Goal: Information Seeking & Learning: Find specific fact

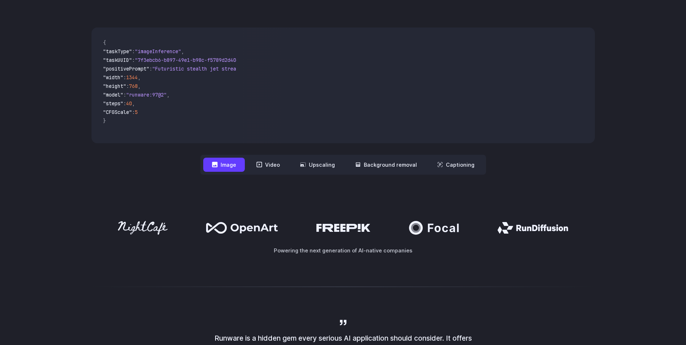
scroll to position [217, 0]
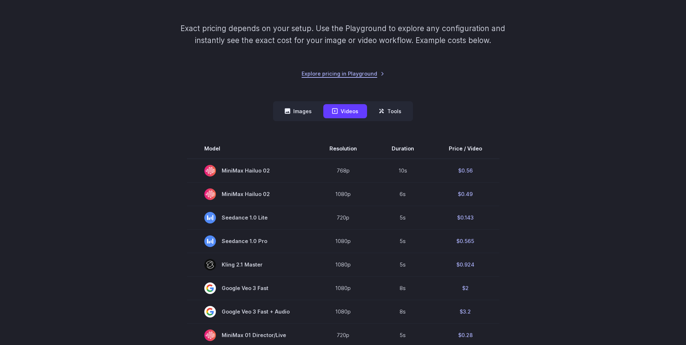
scroll to position [108, 0]
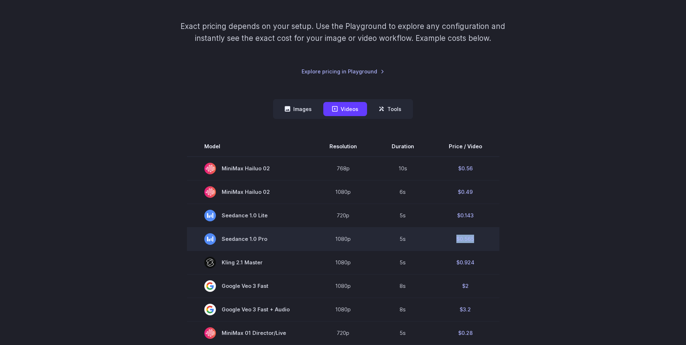
drag, startPoint x: 480, startPoint y: 239, endPoint x: 451, endPoint y: 239, distance: 28.6
click at [451, 239] on td "$0.565" at bounding box center [465, 239] width 68 height 24
drag, startPoint x: 451, startPoint y: 239, endPoint x: 462, endPoint y: 240, distance: 11.2
copy td "$0.565"
drag, startPoint x: 223, startPoint y: 238, endPoint x: 267, endPoint y: 238, distance: 44.5
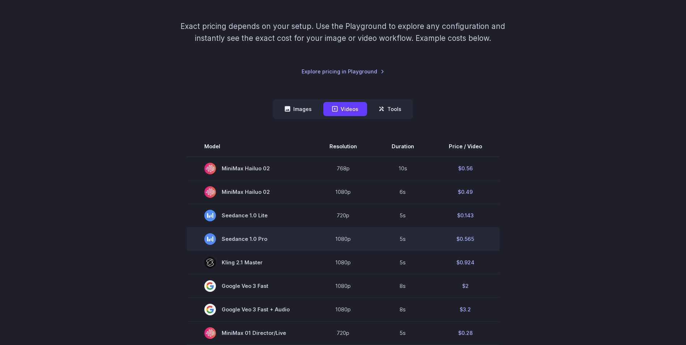
click at [267, 238] on span "Seedance 1.0 Pro" at bounding box center [249, 239] width 90 height 12
click at [266, 239] on span "Seedance 1.0 Pro" at bounding box center [249, 239] width 90 height 12
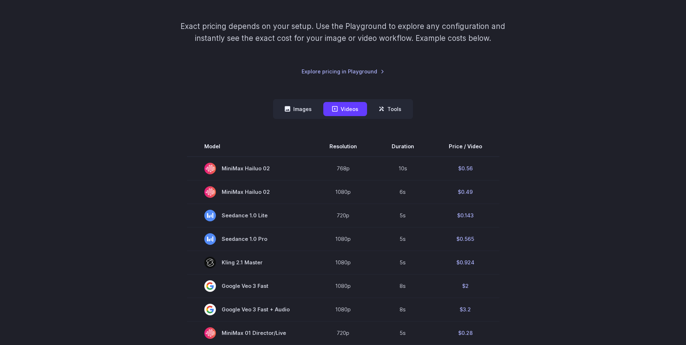
copy span "Seedance 1.0 Pro"
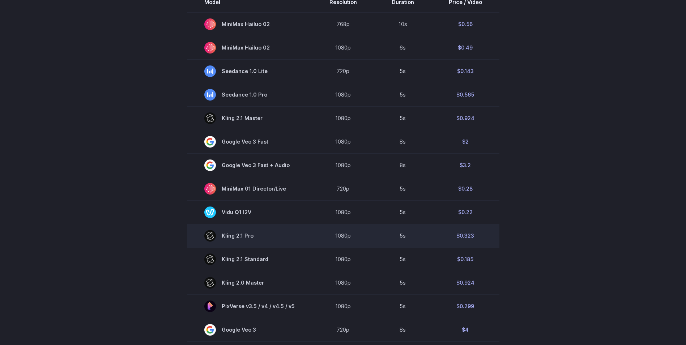
scroll to position [253, 0]
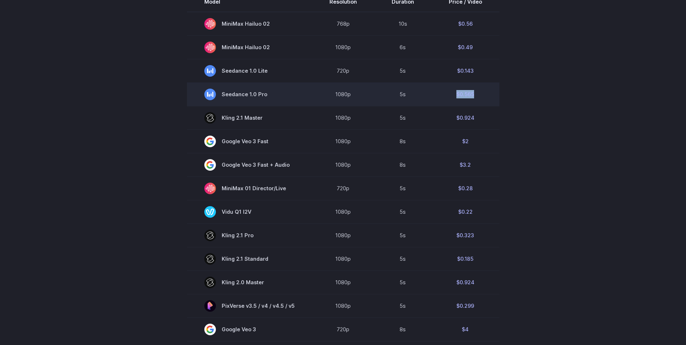
drag, startPoint x: 479, startPoint y: 94, endPoint x: 437, endPoint y: 92, distance: 42.0
click at [437, 92] on td "$0.565" at bounding box center [465, 94] width 68 height 24
